Goal: Check status: Check status

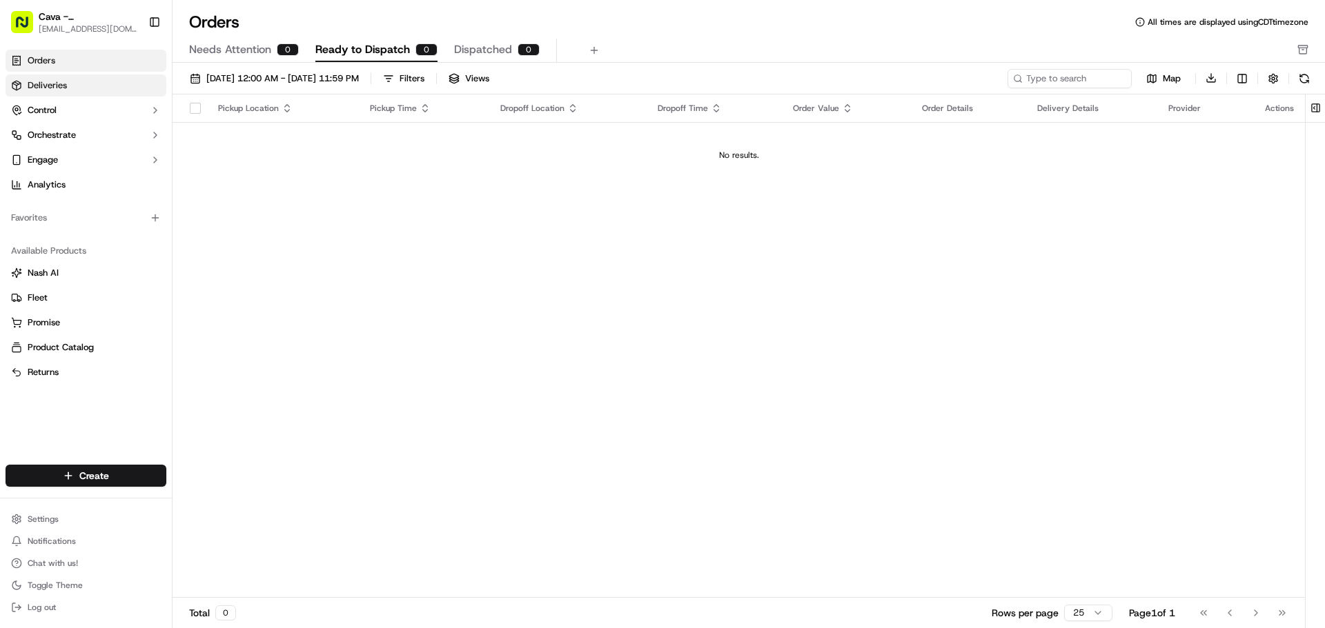
click at [56, 86] on span "Deliveries" at bounding box center [47, 85] width 39 height 12
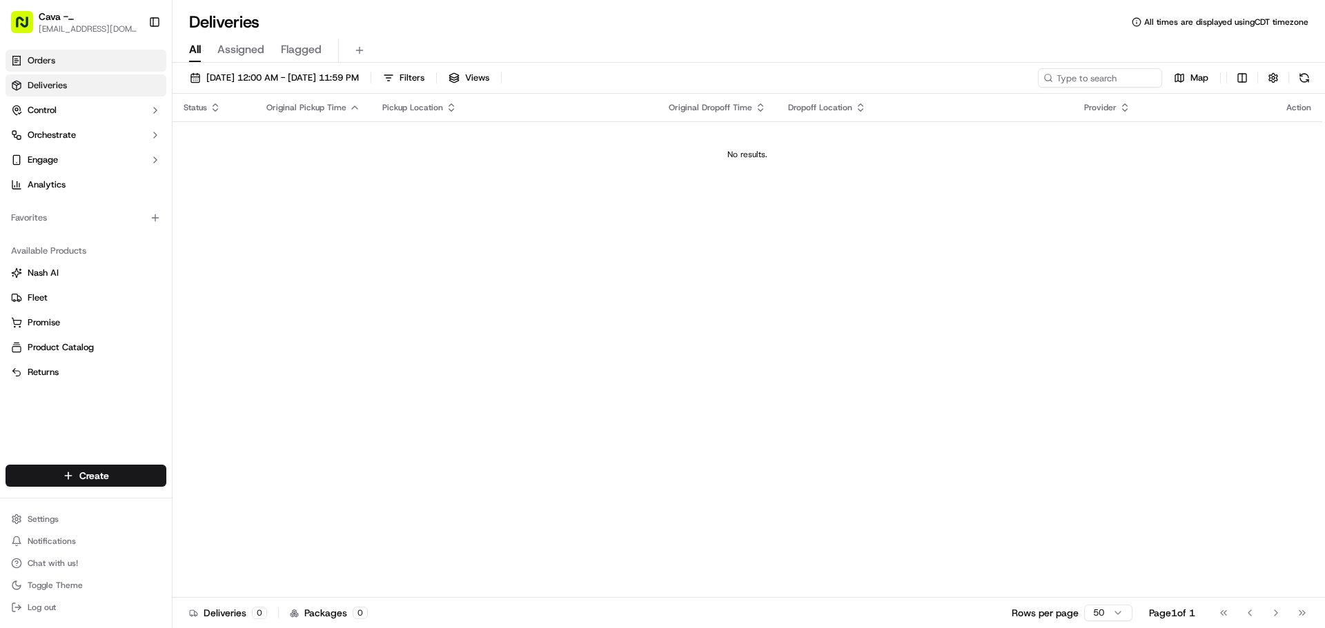
click at [59, 67] on link "Orders" at bounding box center [86, 61] width 161 height 22
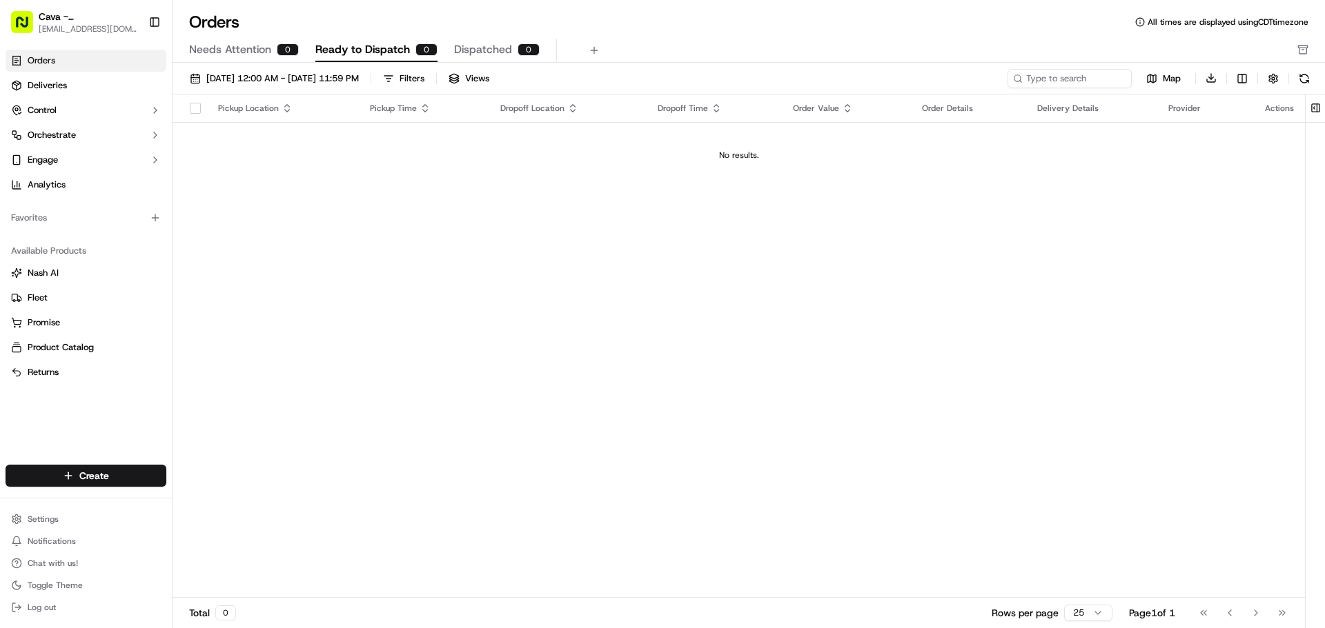
click at [52, 68] on link "Orders" at bounding box center [86, 61] width 161 height 22
click at [55, 88] on span "Deliveries" at bounding box center [47, 85] width 39 height 12
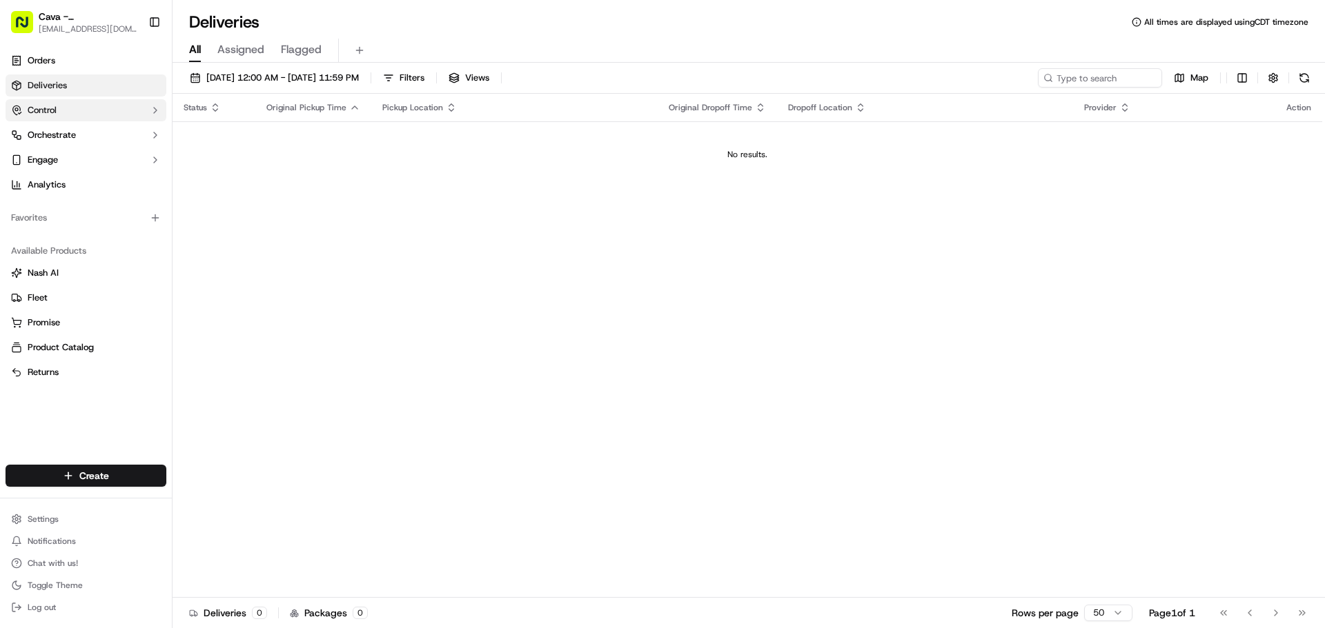
click at [118, 101] on button "Control" at bounding box center [86, 110] width 161 height 22
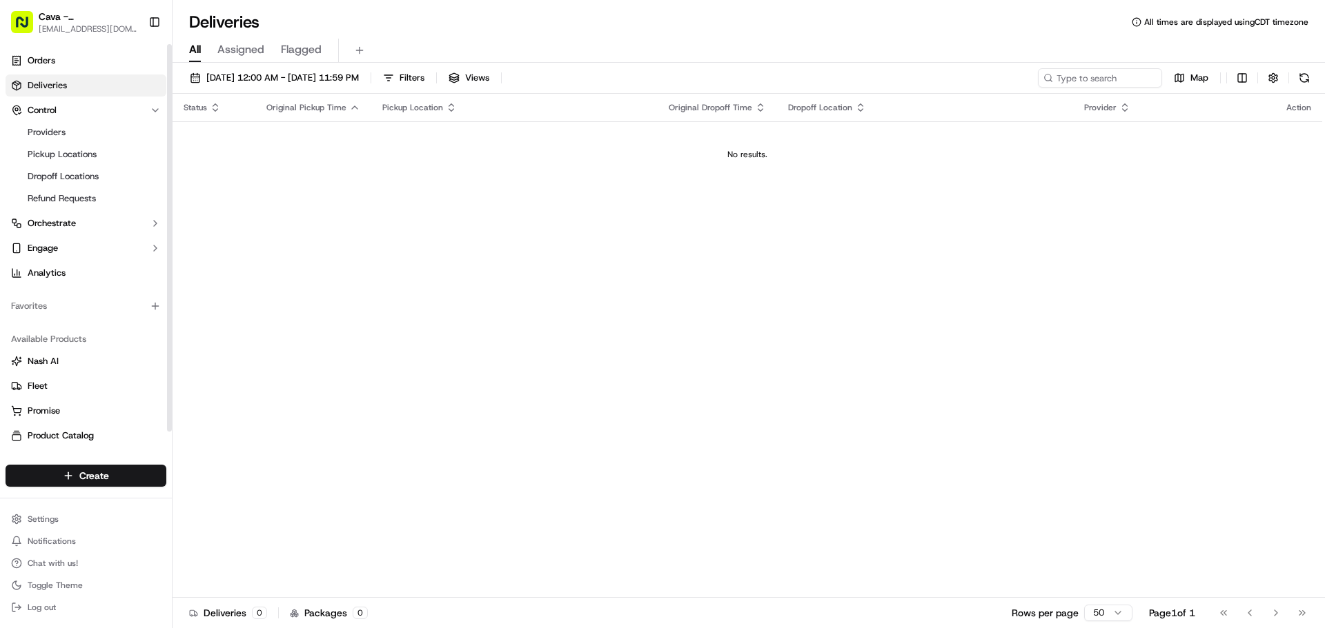
click at [114, 77] on link "Deliveries" at bounding box center [86, 86] width 161 height 22
click at [112, 70] on link "Orders" at bounding box center [86, 61] width 161 height 22
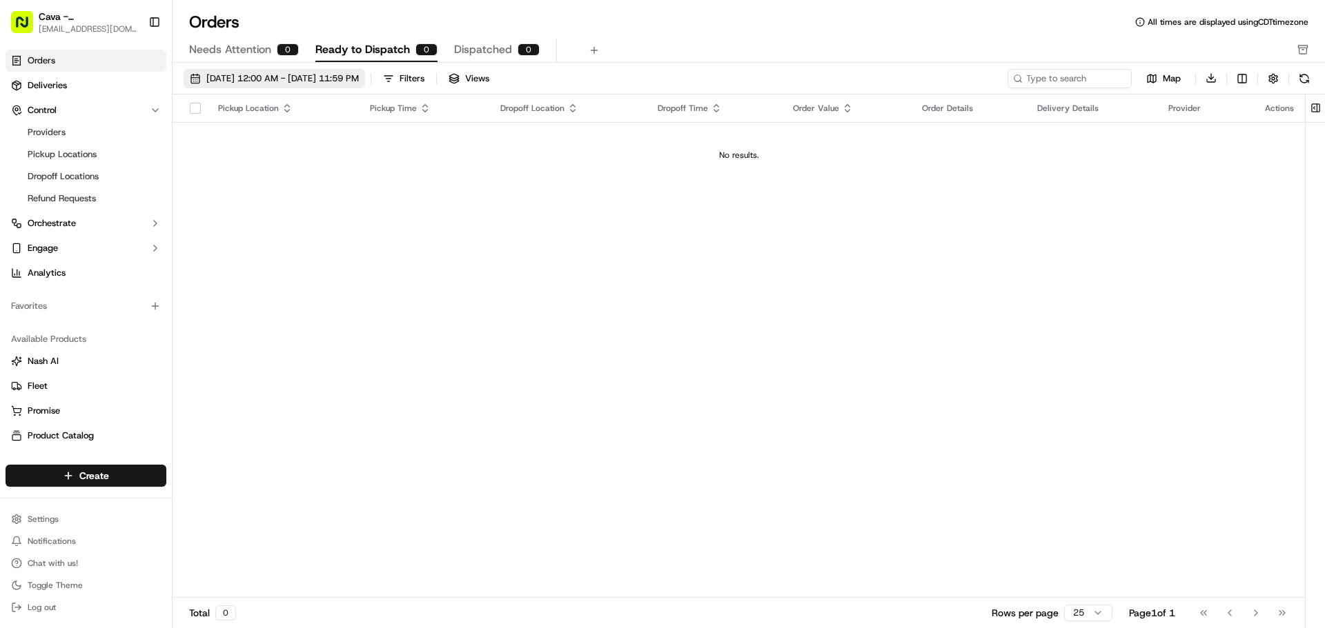
click at [365, 85] on button "[DATE] 12:00 AM - [DATE] 11:59 PM" at bounding box center [274, 78] width 181 height 19
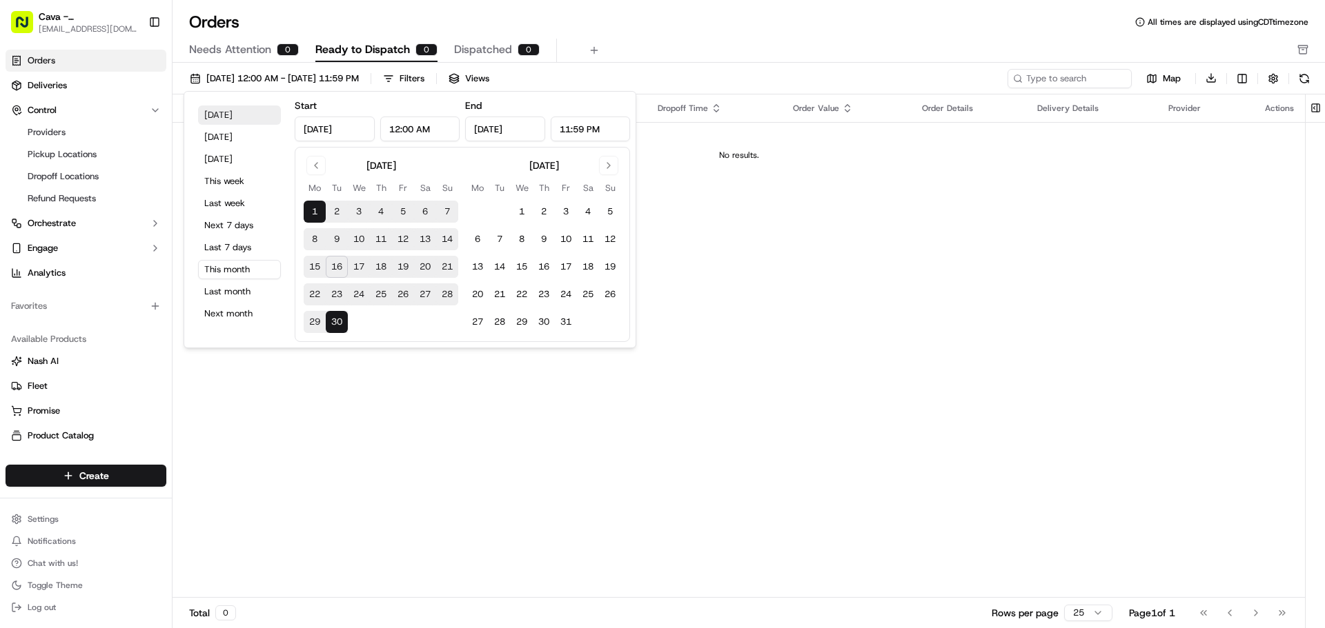
click at [259, 115] on button "[DATE]" at bounding box center [239, 115] width 83 height 19
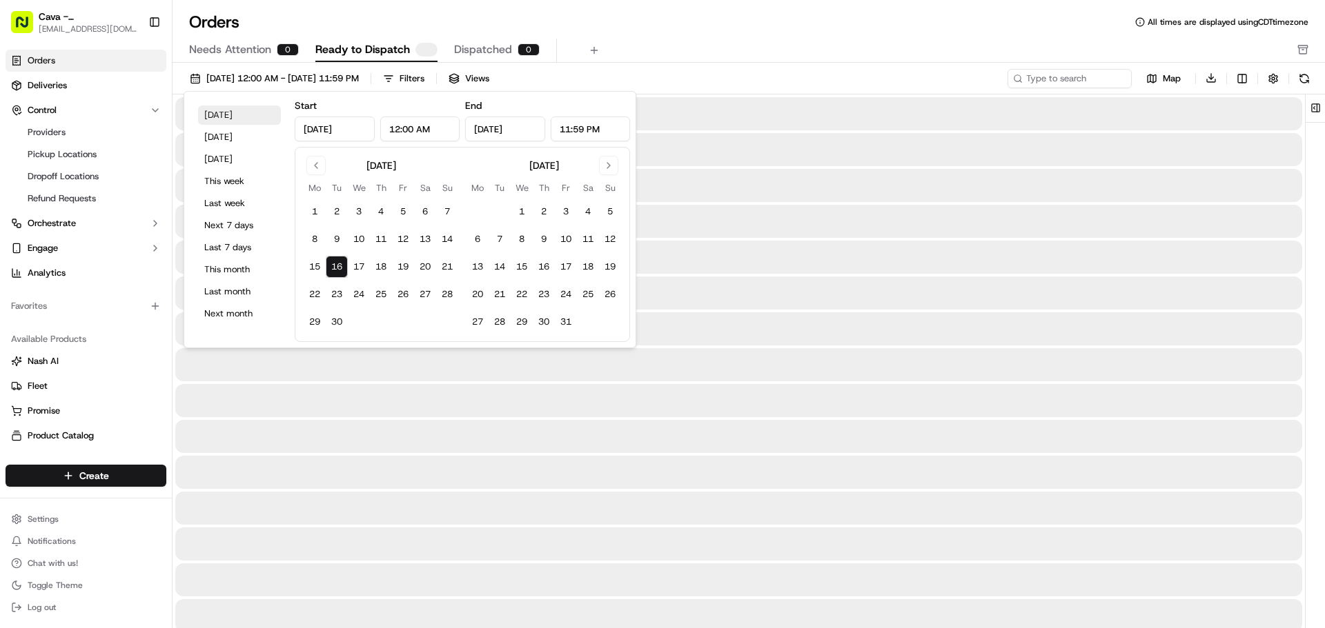
type input "[DATE]"
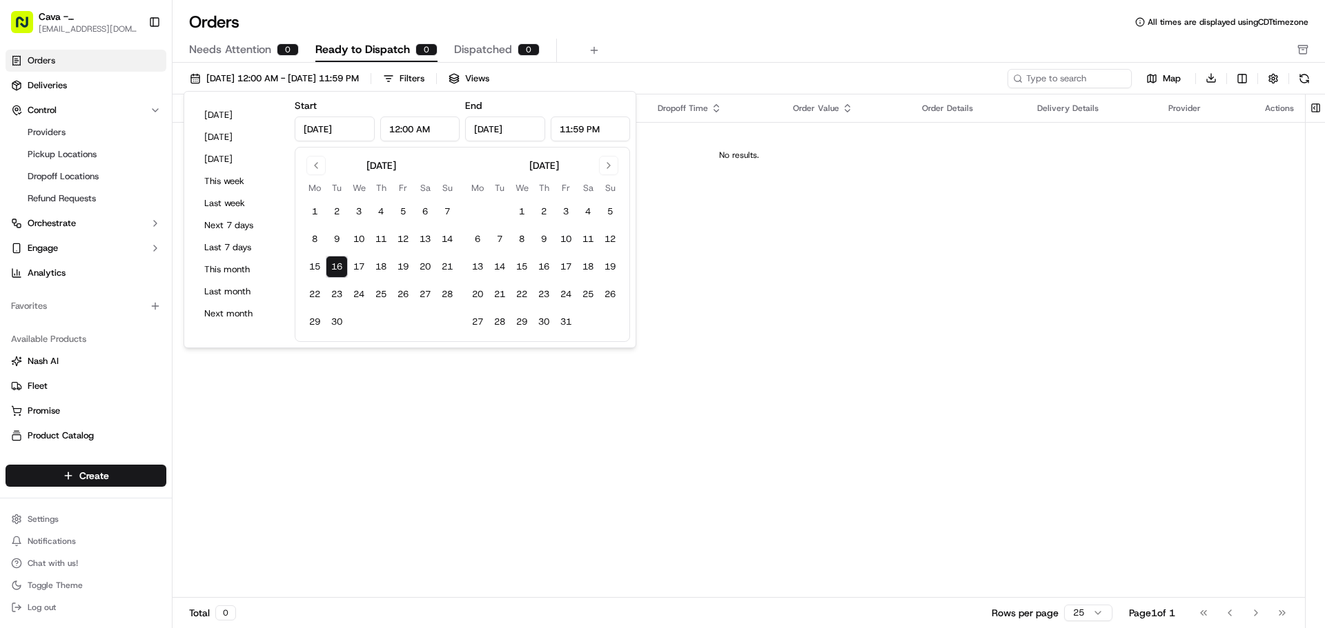
click at [713, 175] on td "No results." at bounding box center [738, 155] width 1132 height 66
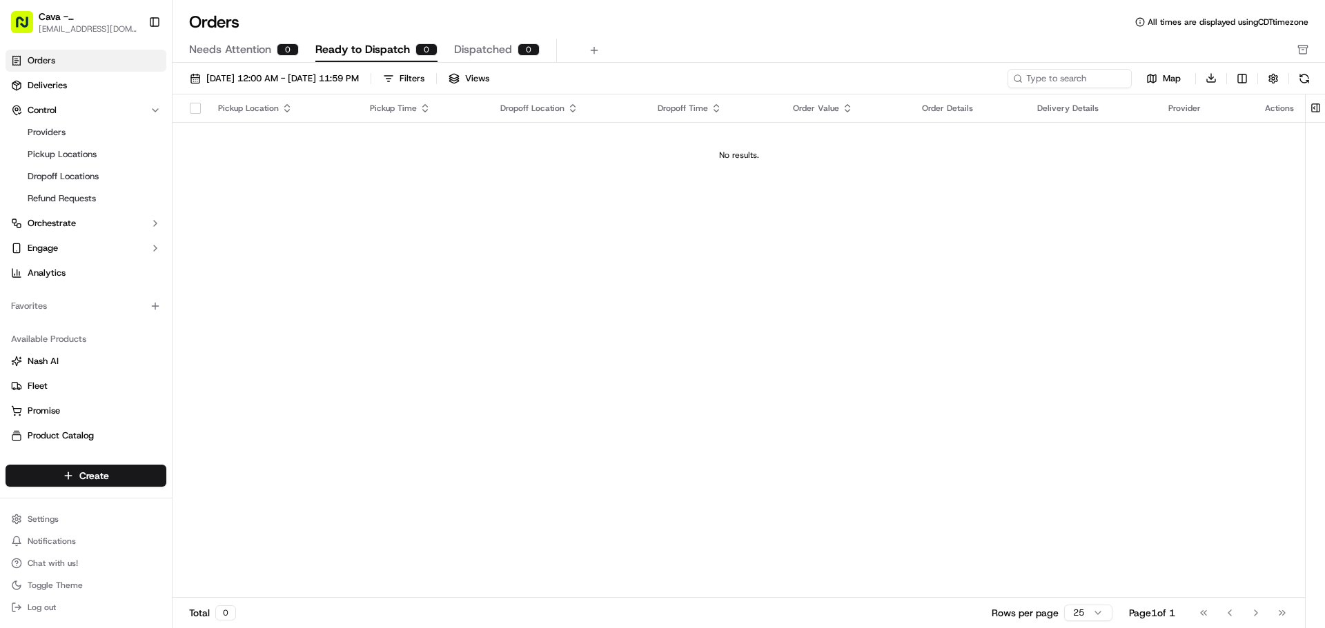
click at [198, 112] on button "button" at bounding box center [195, 108] width 11 height 11
